Goal: Information Seeking & Learning: Learn about a topic

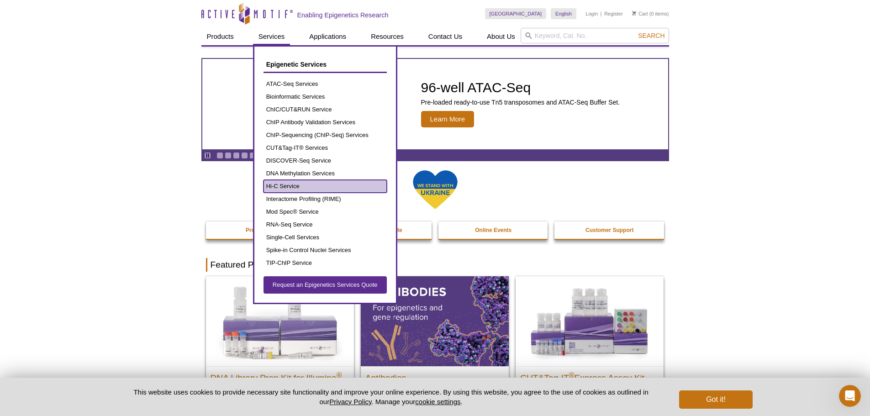
click at [291, 185] on link "Hi-C Service" at bounding box center [324, 186] width 123 height 13
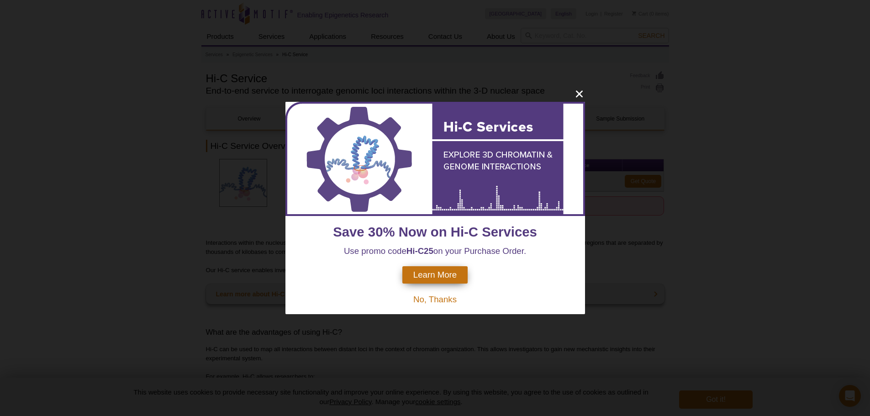
click at [431, 300] on span "No, Thanks" at bounding box center [434, 299] width 43 height 10
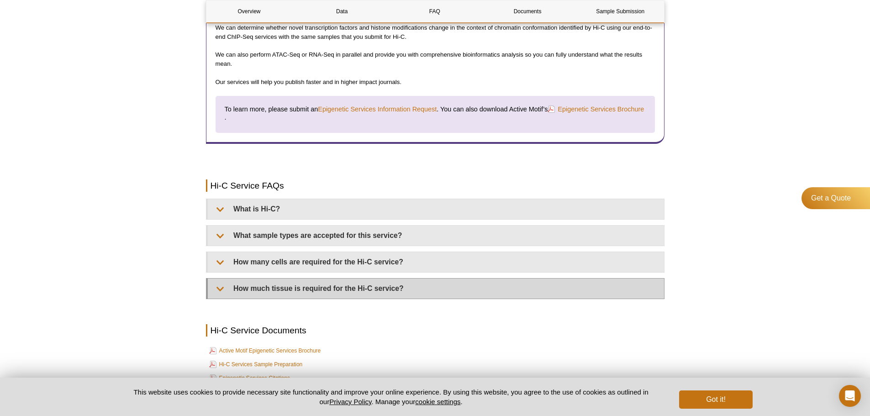
scroll to position [1369, 0]
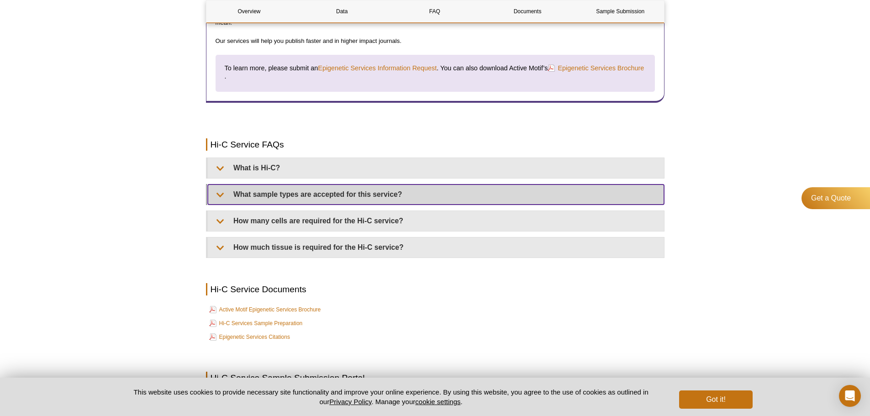
click at [223, 194] on summary "What sample types are accepted for this service?" at bounding box center [436, 194] width 456 height 20
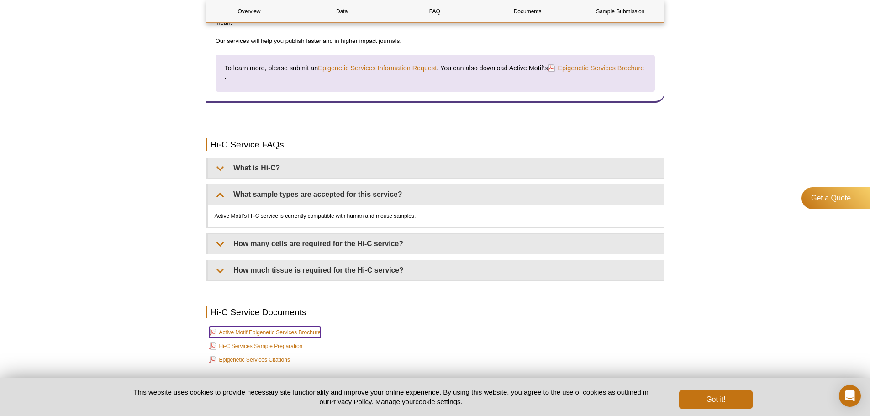
click at [289, 328] on link "Active Motif Epigenetic Services Brochure" at bounding box center [265, 332] width 112 height 11
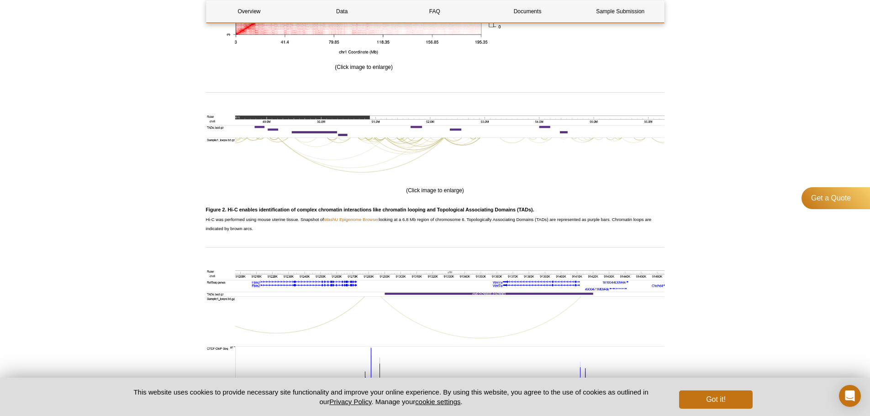
scroll to position [822, 0]
click at [869, 165] on html "× We've preset your country and language selections based on your location. Sel…" at bounding box center [435, 219] width 870 height 2083
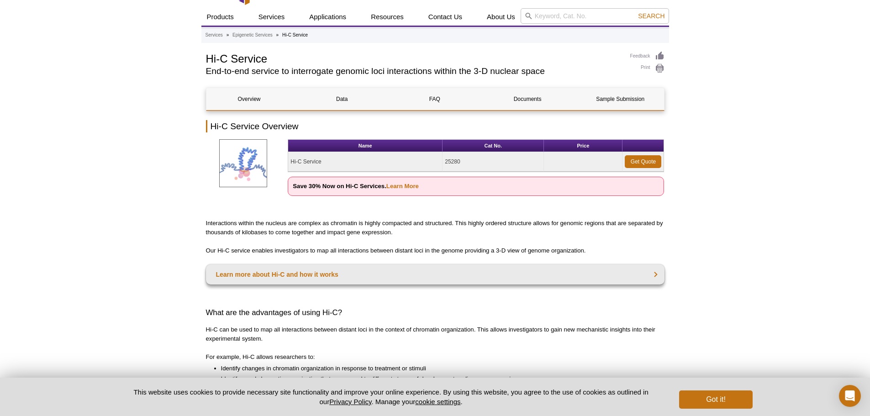
scroll to position [0, 0]
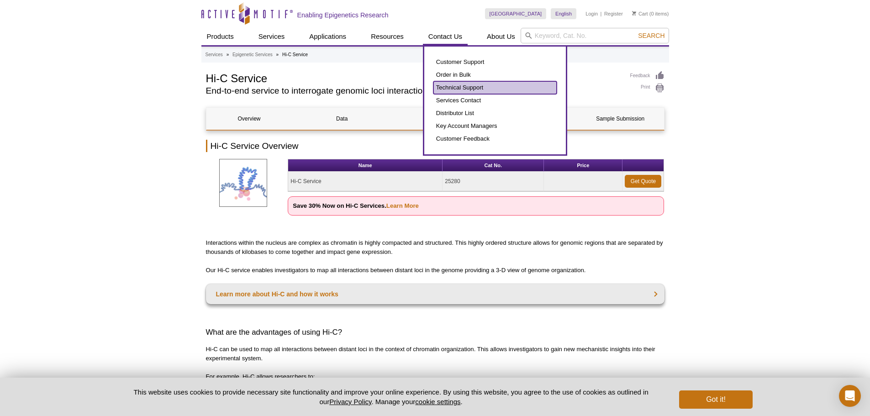
click at [448, 87] on link "Technical Support" at bounding box center [494, 87] width 123 height 13
